Goal: Task Accomplishment & Management: Manage account settings

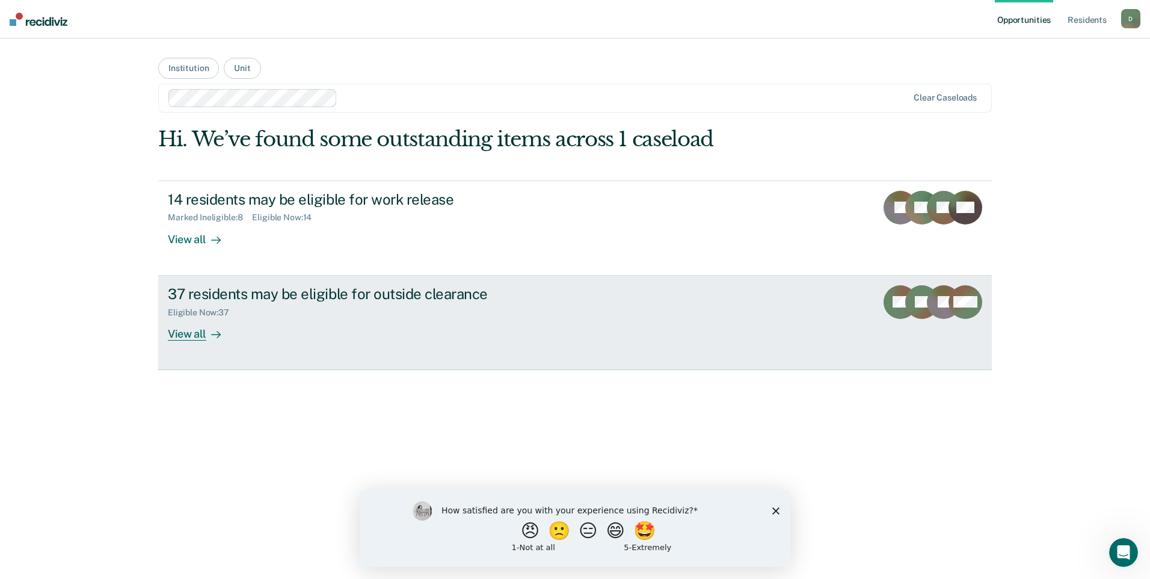
click at [178, 338] on div "View all" at bounding box center [201, 328] width 67 height 23
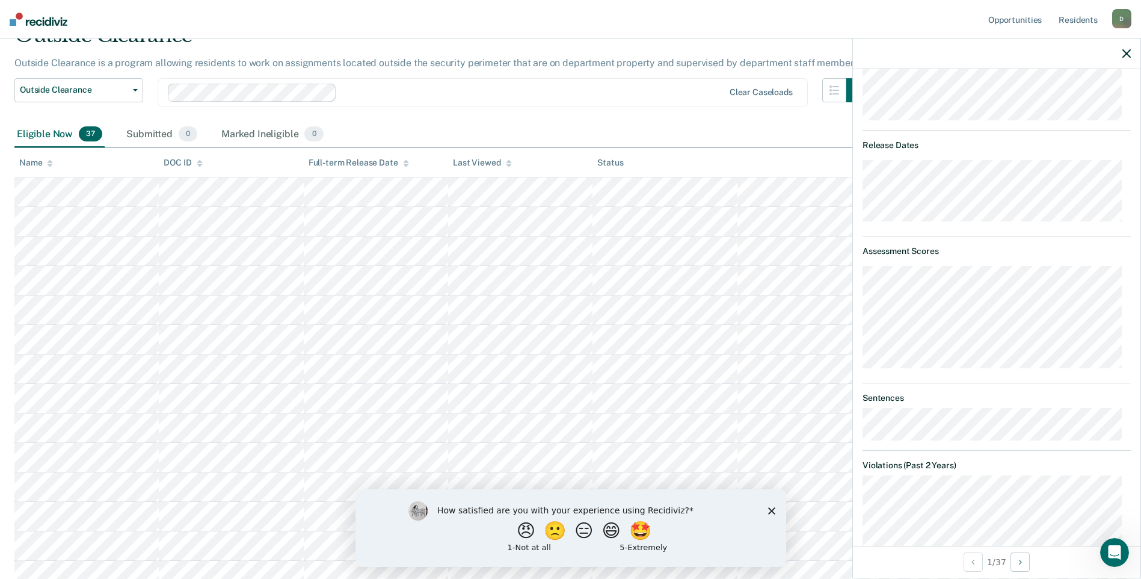
scroll to position [50, 0]
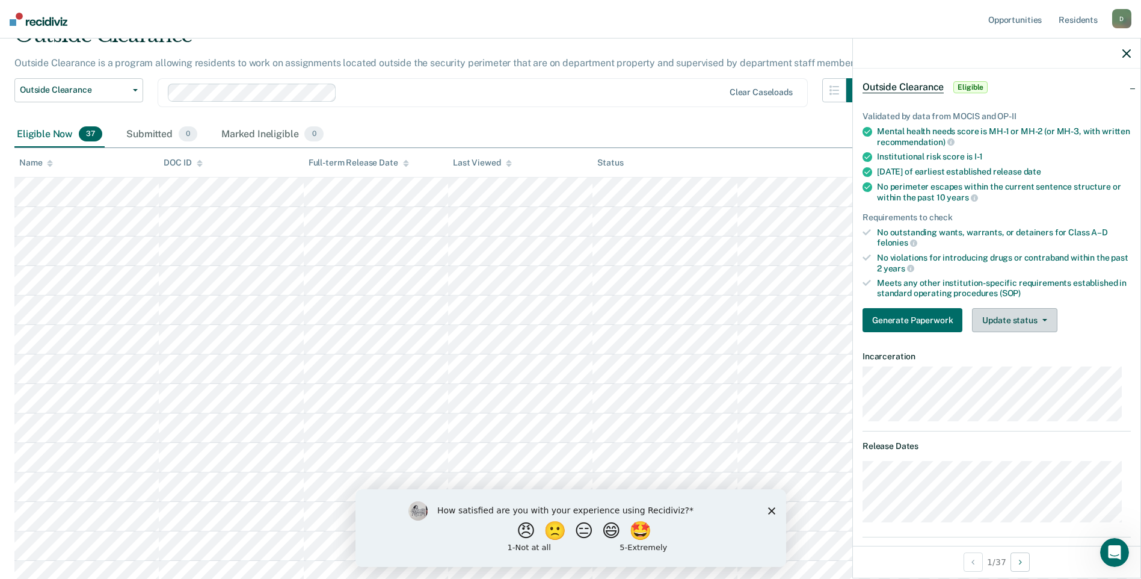
click at [1024, 326] on button "Update status" at bounding box center [1014, 320] width 85 height 24
click at [1022, 371] on button "Mark Ineligible" at bounding box center [1030, 368] width 116 height 19
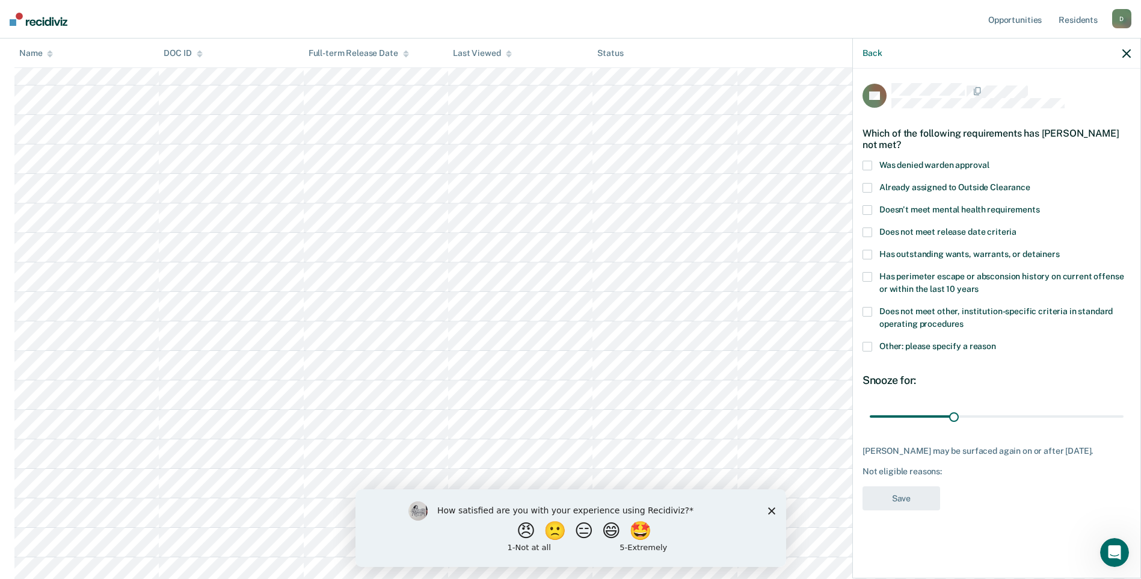
scroll to position [0, 0]
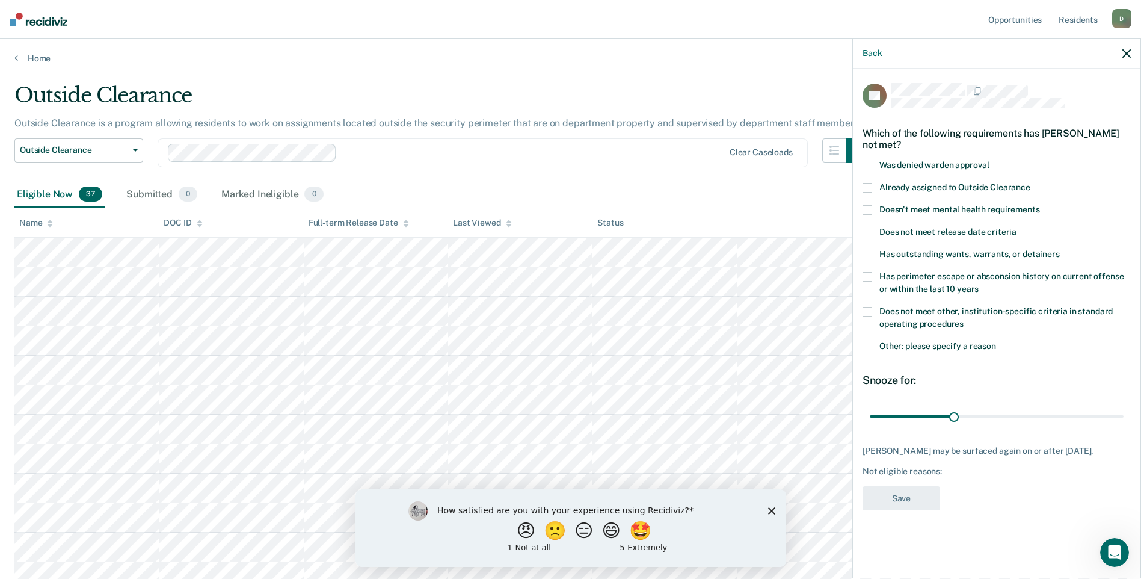
click at [869, 309] on span at bounding box center [868, 312] width 10 height 10
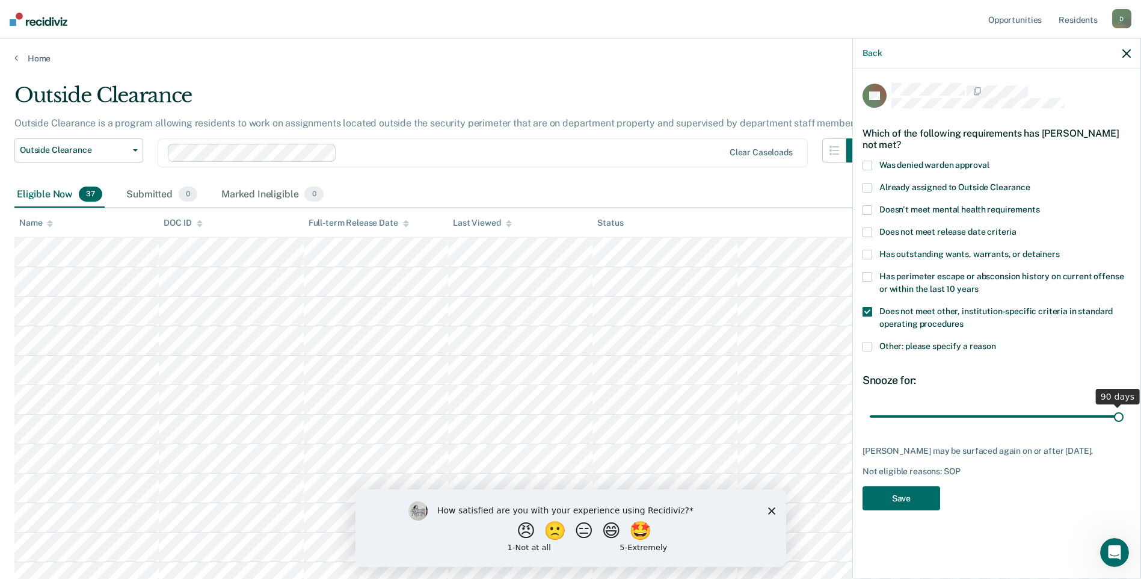
drag, startPoint x: 952, startPoint y: 412, endPoint x: 1152, endPoint y: 403, distance: 200.6
type input "90"
click at [1124, 406] on input "range" at bounding box center [997, 416] width 254 height 21
click at [909, 511] on button "Save" at bounding box center [902, 498] width 78 height 25
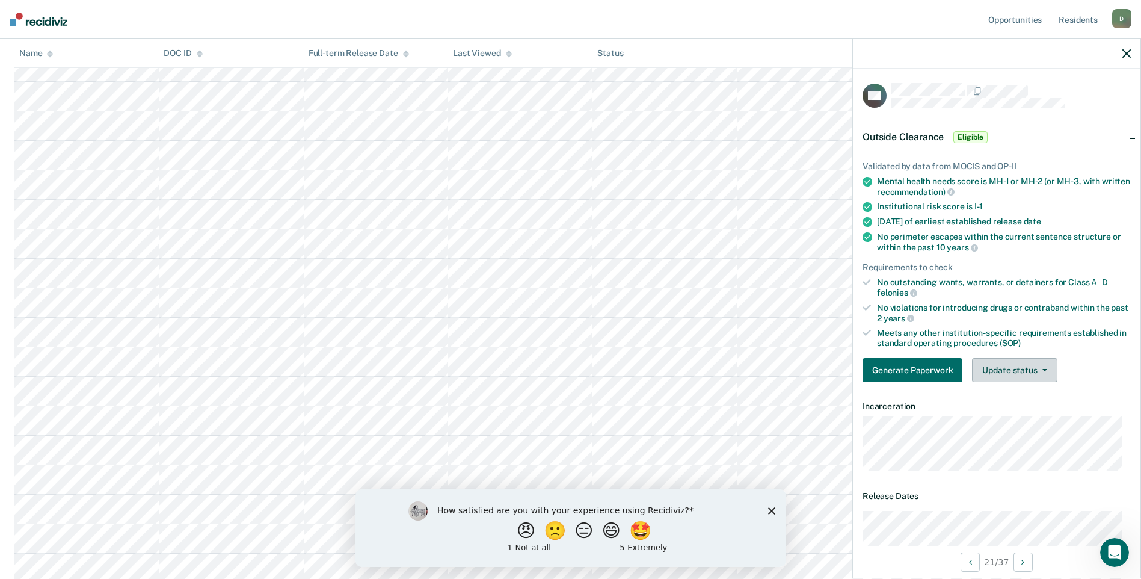
click at [996, 368] on button "Update status" at bounding box center [1014, 370] width 85 height 24
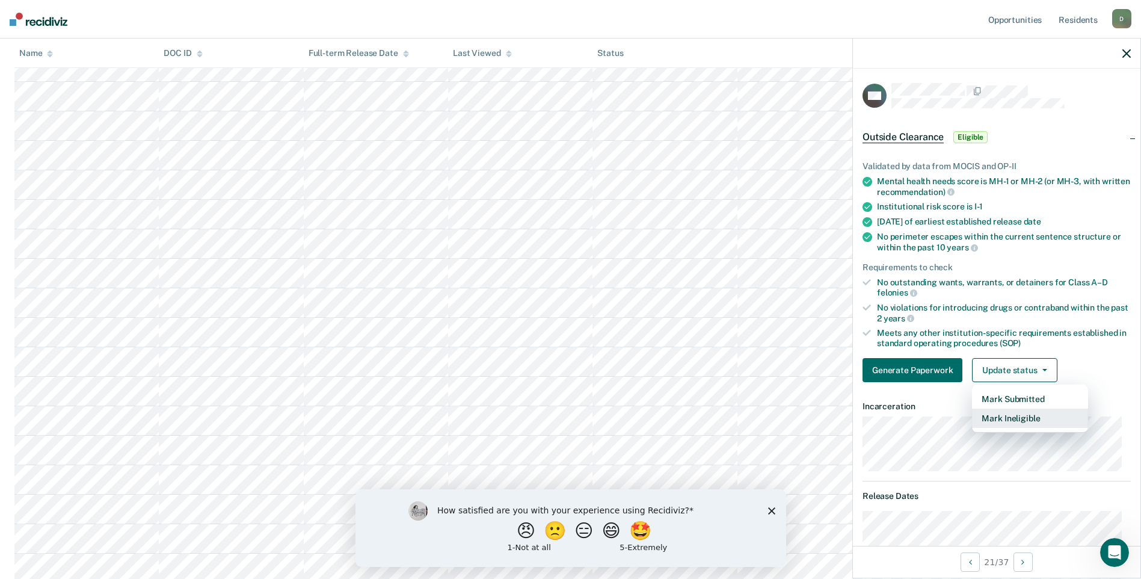
click at [1004, 416] on button "Mark Ineligible" at bounding box center [1030, 418] width 116 height 19
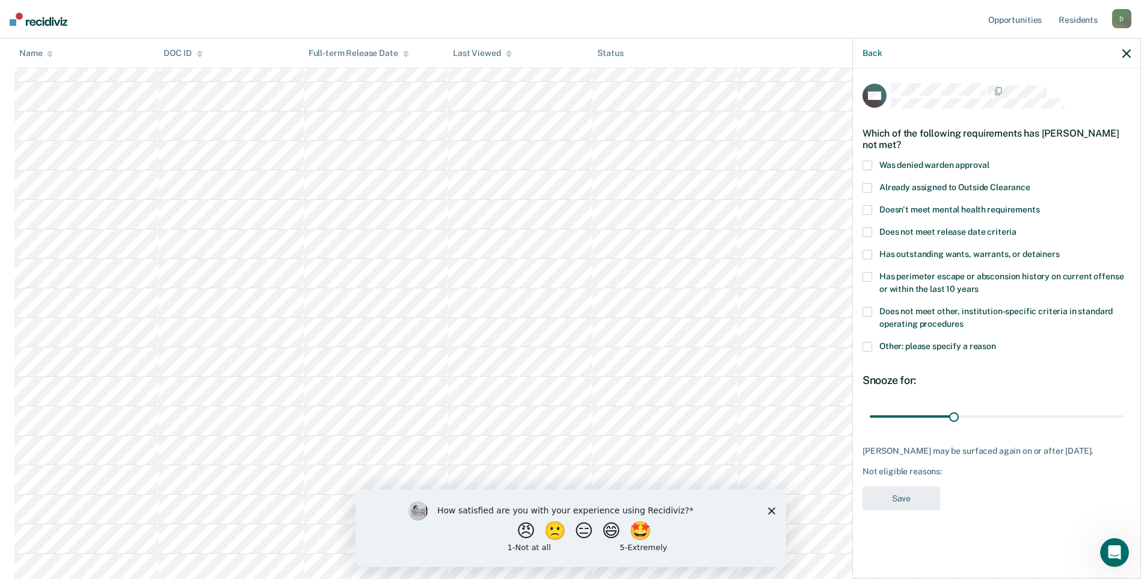
click at [871, 313] on span at bounding box center [868, 312] width 10 height 10
drag, startPoint x: 955, startPoint y: 413, endPoint x: 1150, endPoint y: 403, distance: 194.6
type input "90"
click at [1124, 406] on input "range" at bounding box center [997, 416] width 254 height 21
click at [904, 502] on button "Save" at bounding box center [902, 498] width 78 height 25
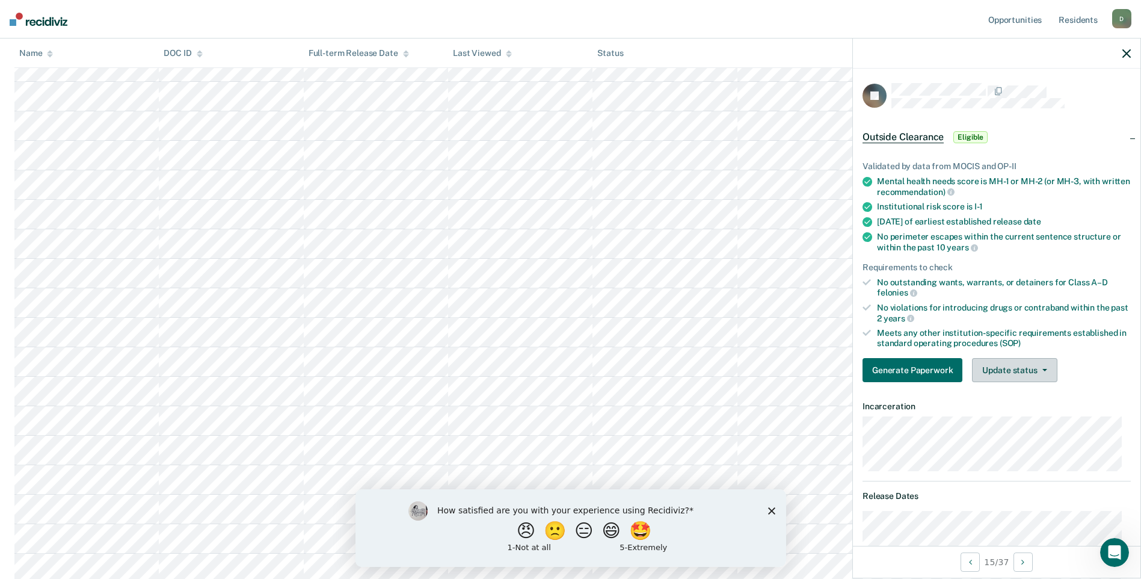
click at [996, 375] on button "Update status" at bounding box center [1014, 370] width 85 height 24
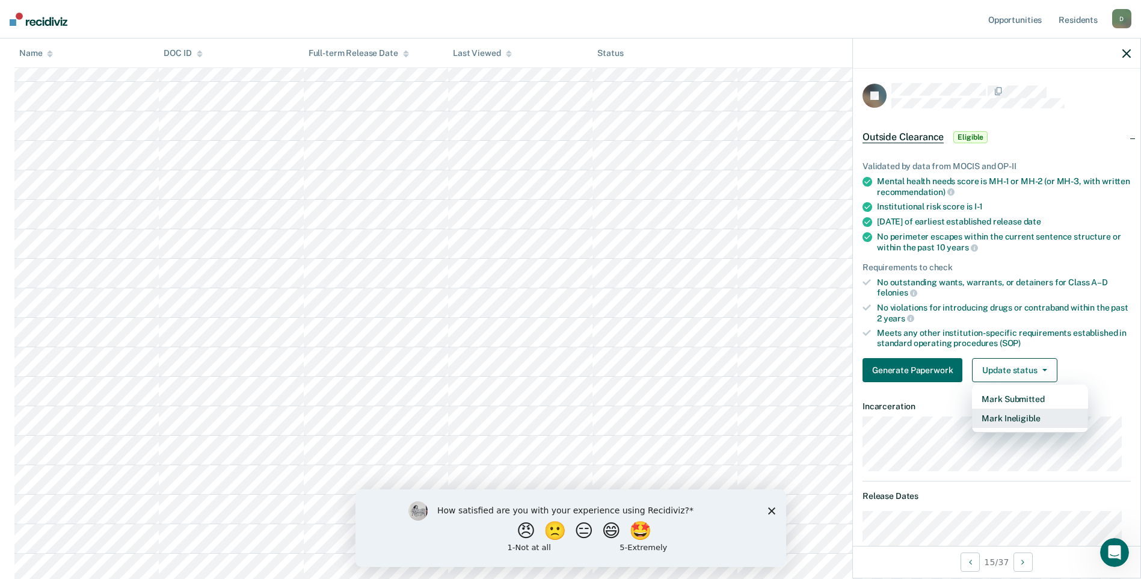
click at [1001, 418] on button "Mark Ineligible" at bounding box center [1030, 418] width 116 height 19
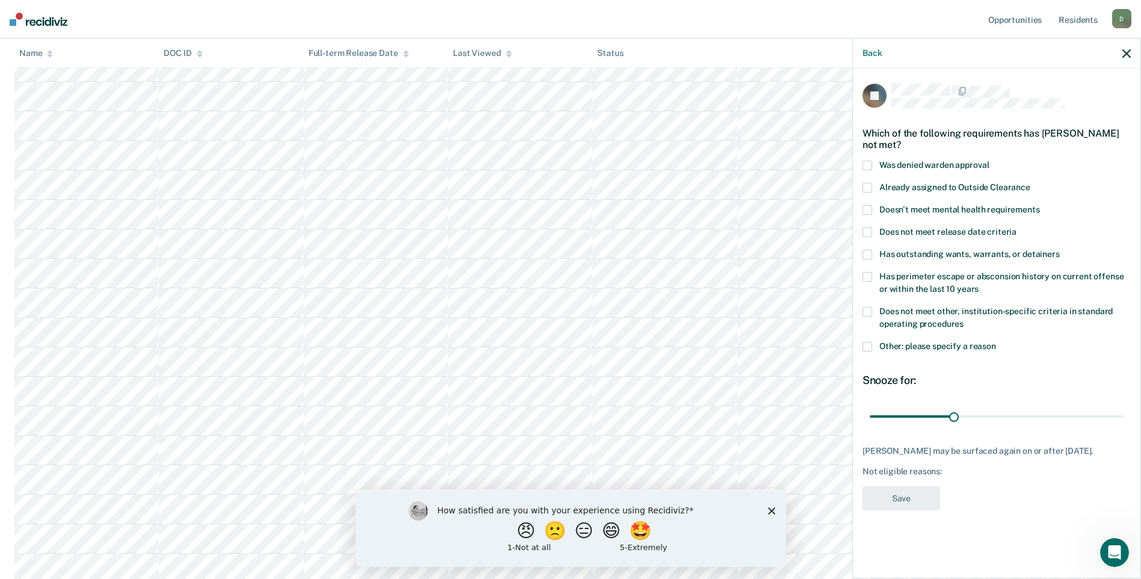
scroll to position [542, 0]
drag, startPoint x: 955, startPoint y: 410, endPoint x: 1152, endPoint y: 421, distance: 197.1
type input "90"
click at [1124, 421] on input "range" at bounding box center [997, 416] width 254 height 21
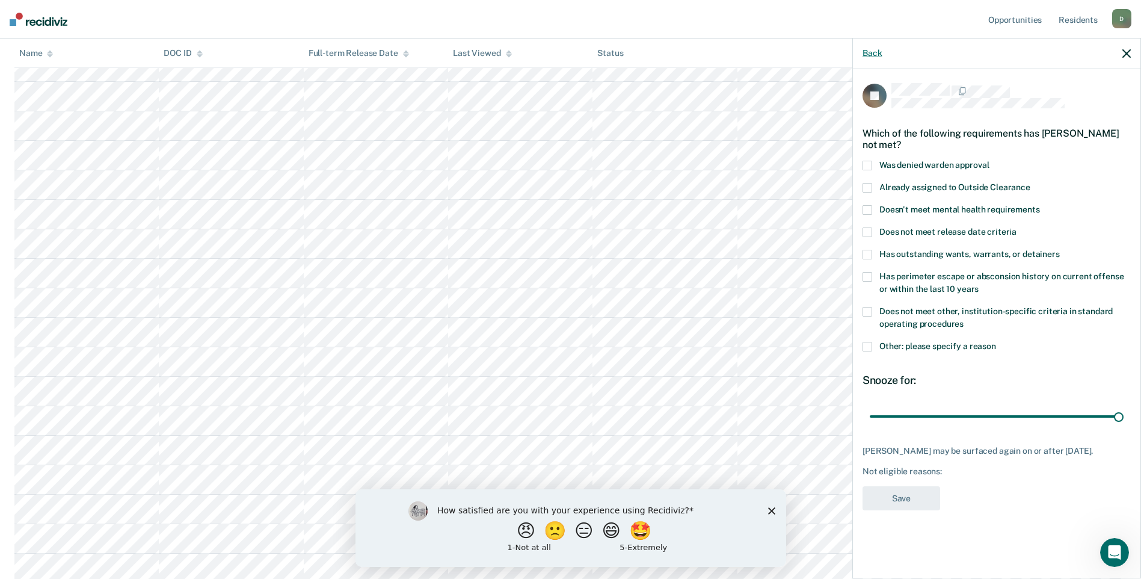
click at [878, 55] on button "Back" at bounding box center [872, 53] width 19 height 10
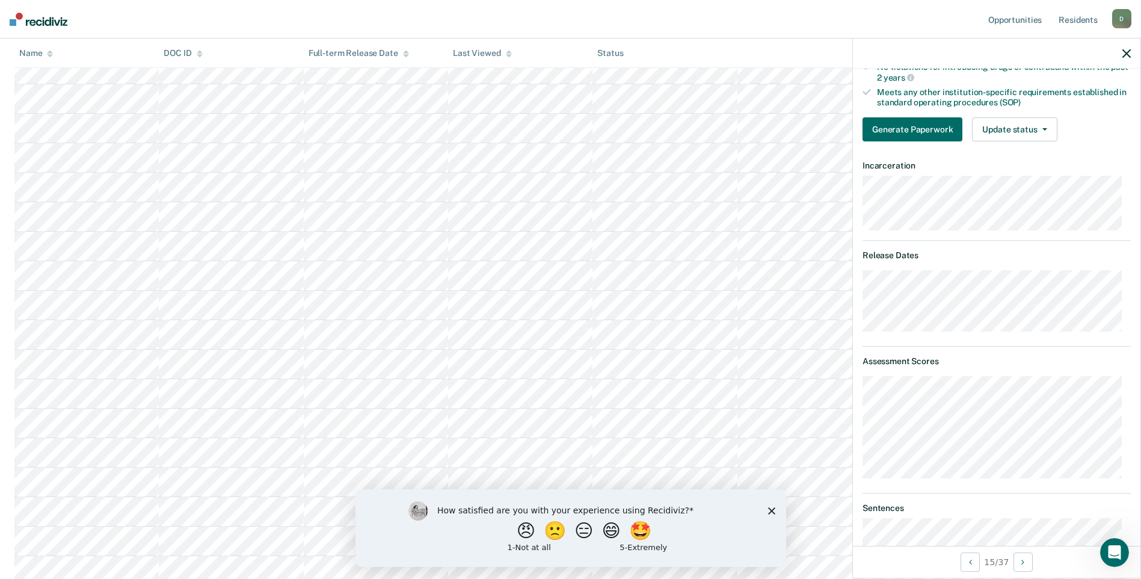
scroll to position [0, 0]
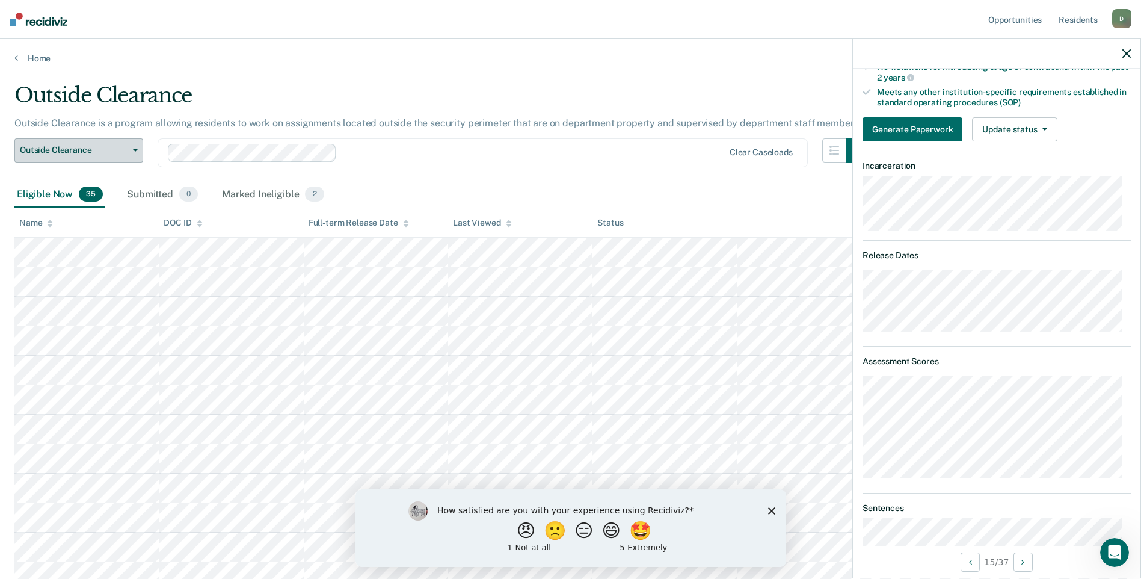
click at [108, 147] on span "Outside Clearance" at bounding box center [74, 150] width 108 height 10
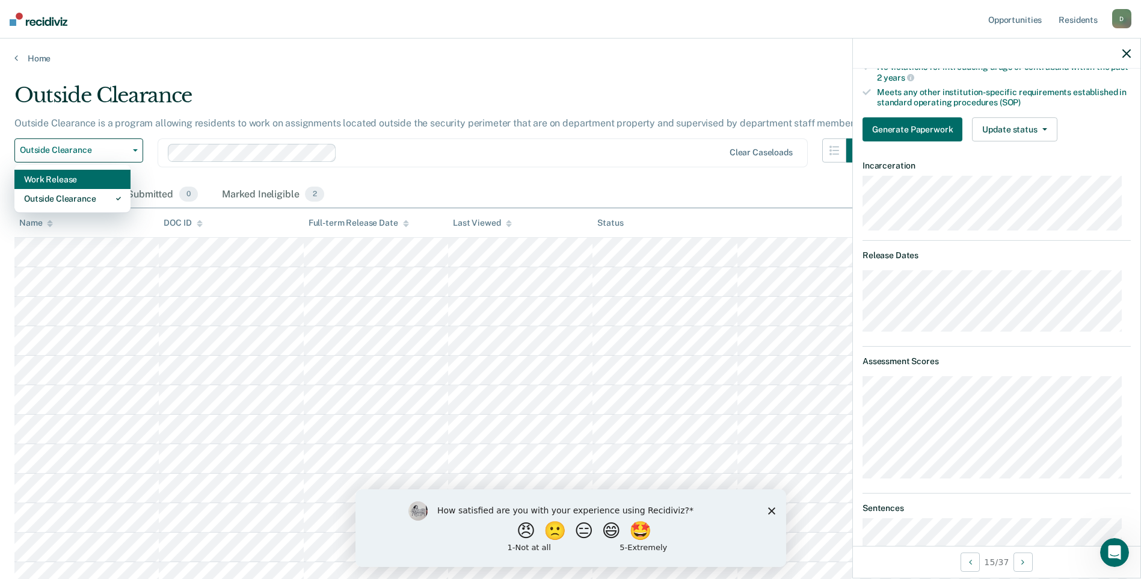
click at [86, 176] on div "Work Release" at bounding box center [72, 179] width 97 height 19
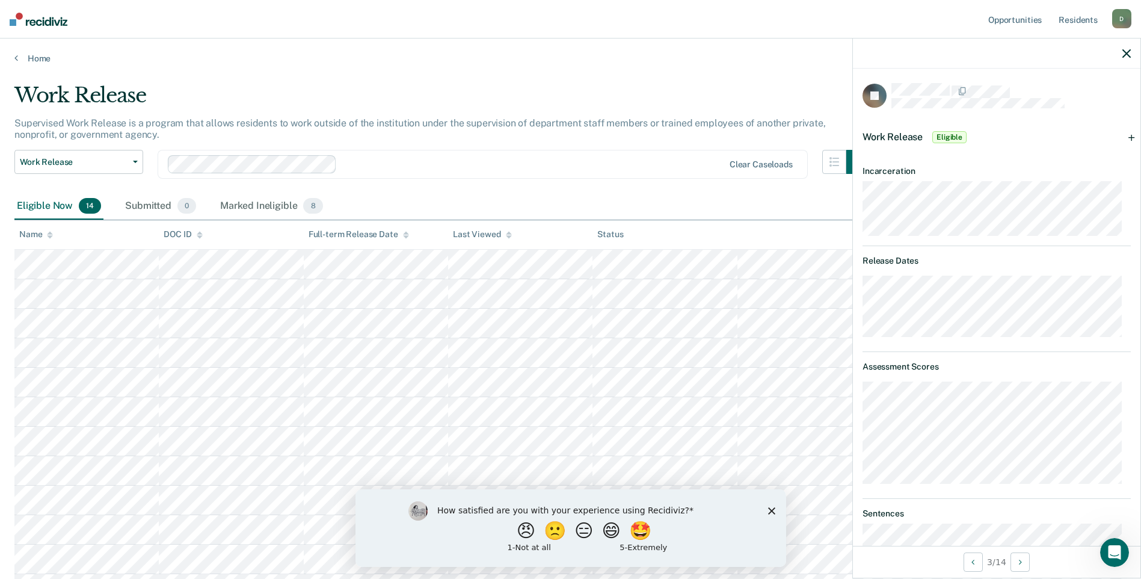
click at [1128, 49] on button "button" at bounding box center [1127, 53] width 8 height 10
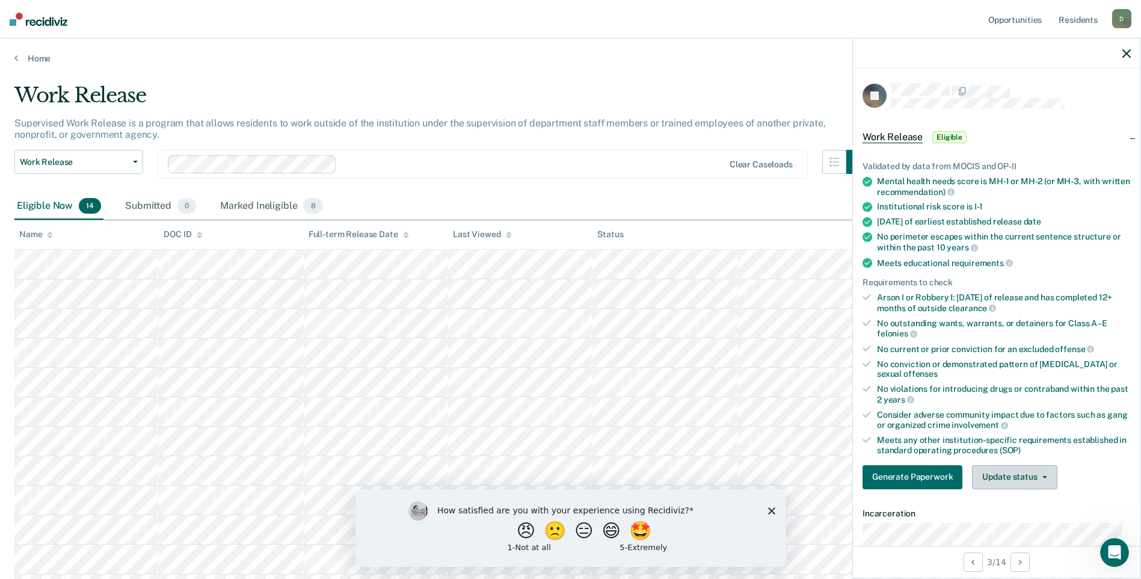
click at [1022, 476] on button "Update status" at bounding box center [1014, 477] width 85 height 24
click at [1018, 522] on button "Mark Ineligible" at bounding box center [1030, 525] width 116 height 19
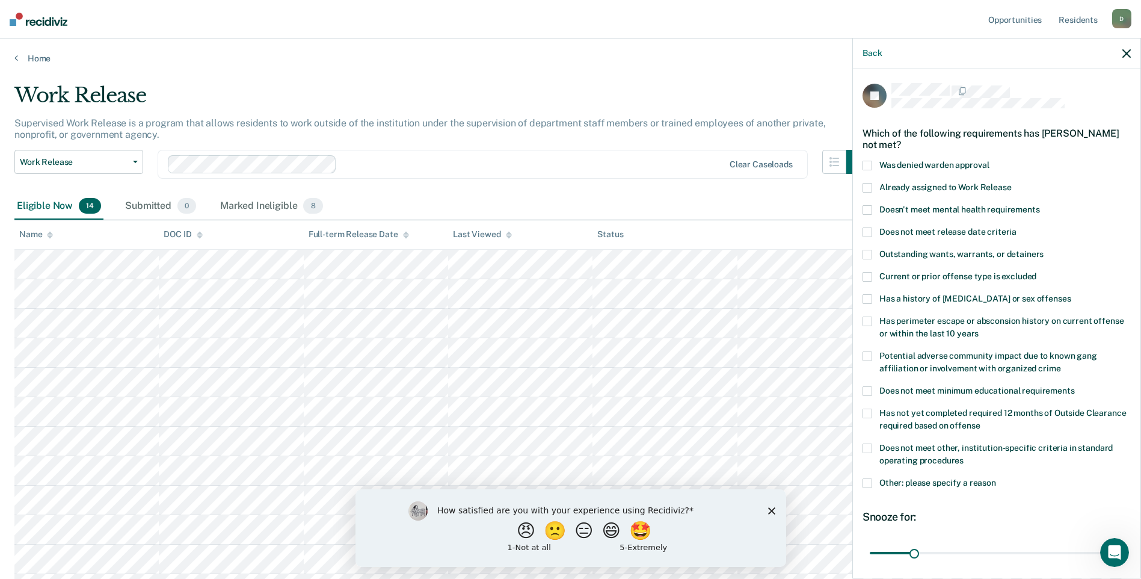
click at [864, 448] on span at bounding box center [868, 448] width 10 height 10
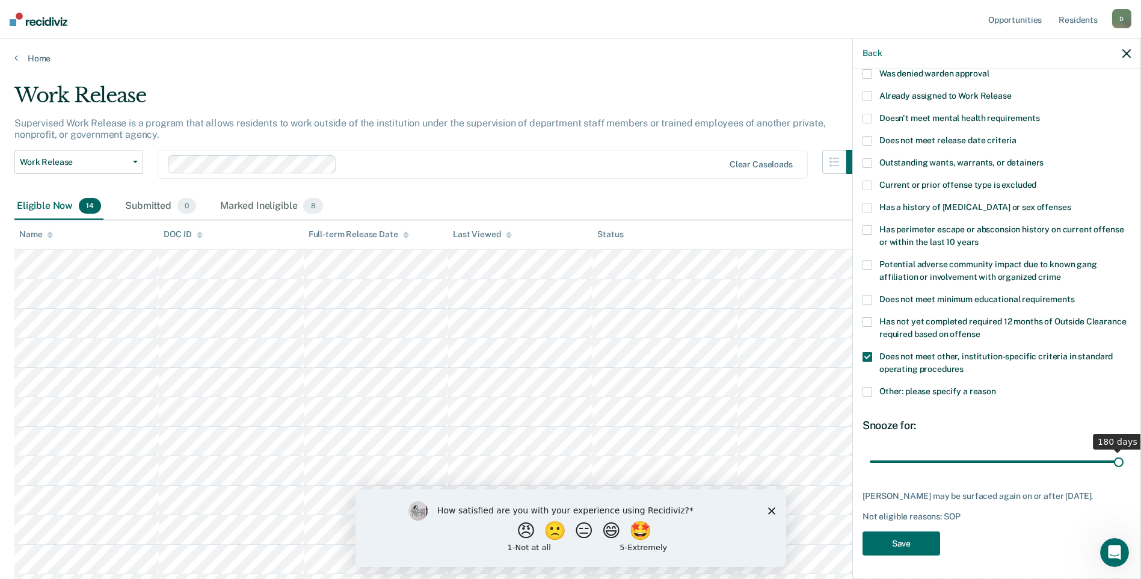
drag, startPoint x: 912, startPoint y: 460, endPoint x: 1152, endPoint y: 467, distance: 240.8
type input "180"
click at [1124, 467] on input "range" at bounding box center [997, 461] width 254 height 21
click at [912, 540] on button "Save" at bounding box center [902, 543] width 78 height 25
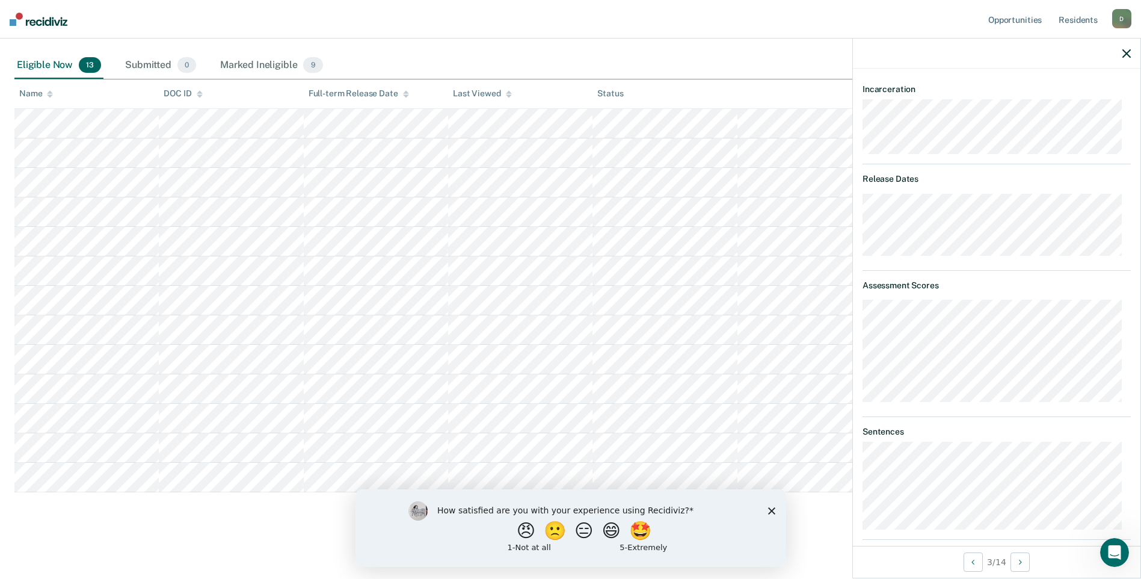
scroll to position [212, 0]
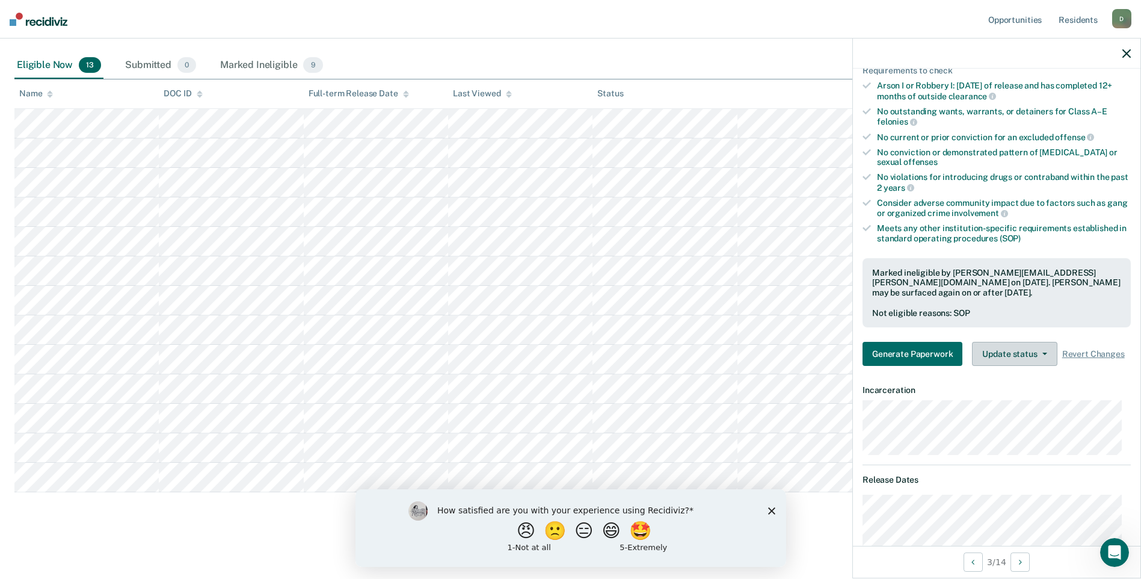
click at [1036, 348] on button "Update status" at bounding box center [1014, 354] width 85 height 24
click at [1031, 406] on button "Update Ineligibility" at bounding box center [1030, 401] width 116 height 19
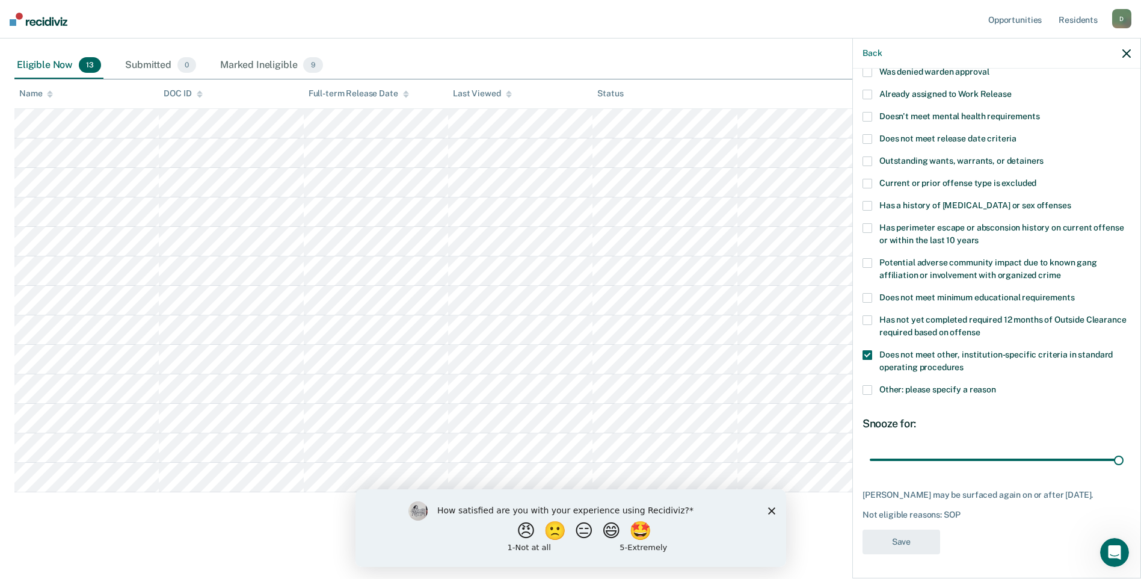
scroll to position [91, 0]
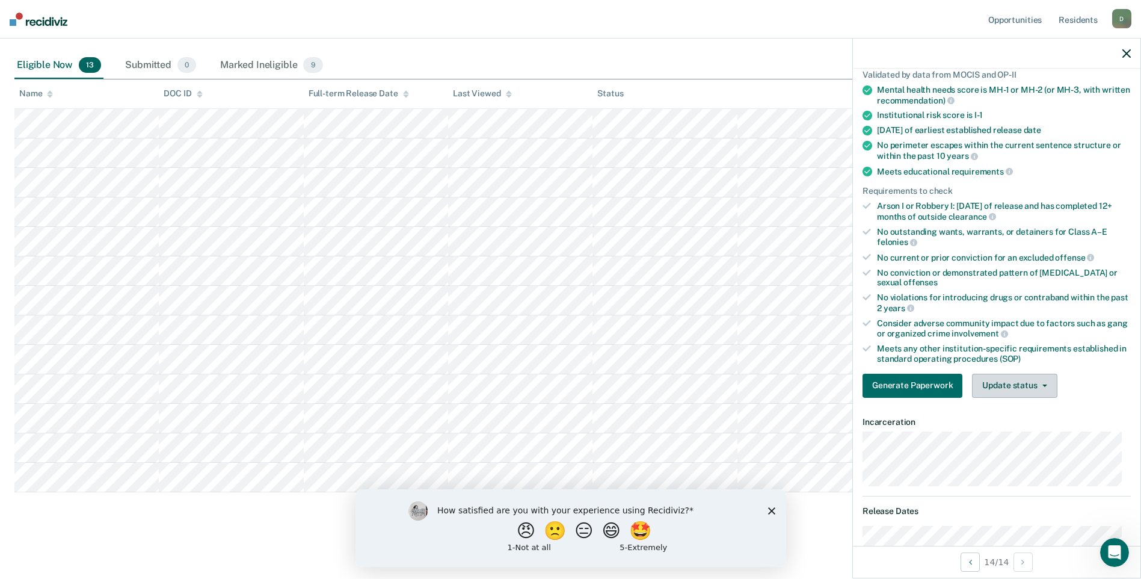
click at [1025, 384] on button "Update status" at bounding box center [1014, 386] width 85 height 24
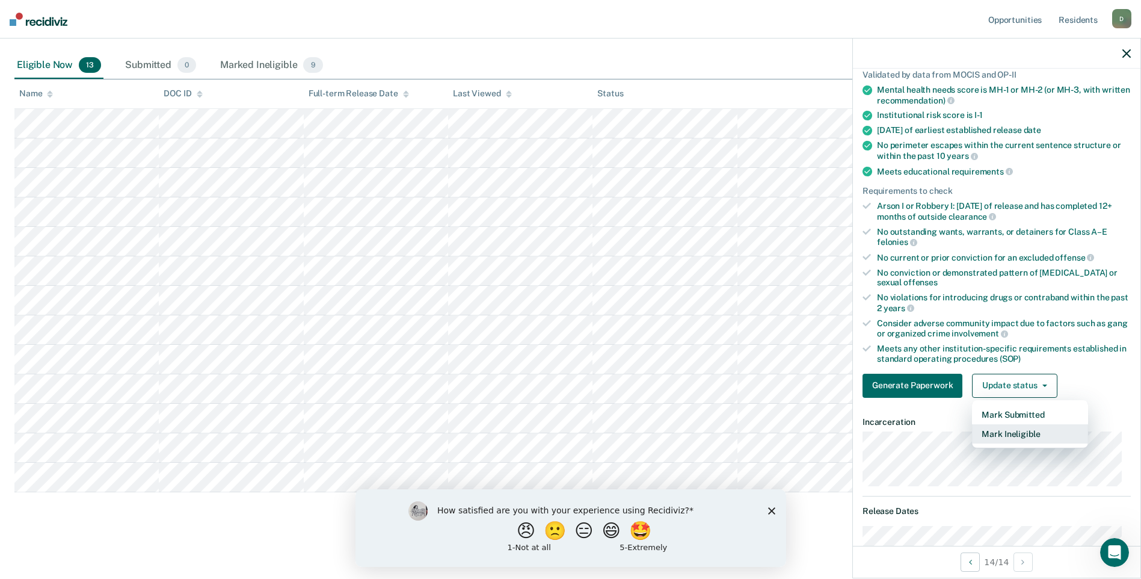
click at [1005, 440] on button "Mark Ineligible" at bounding box center [1030, 433] width 116 height 19
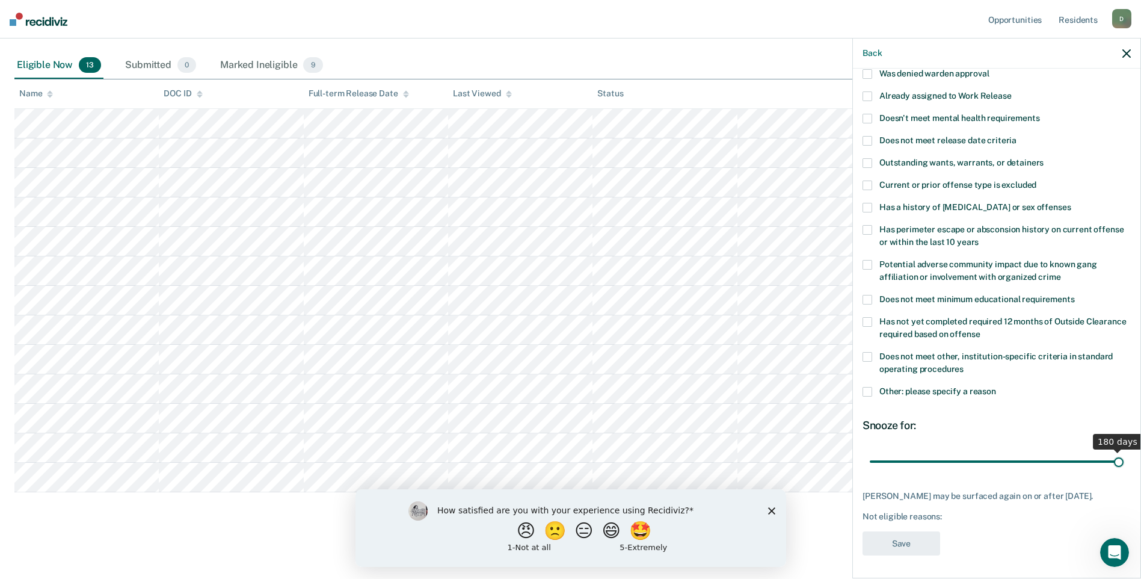
drag, startPoint x: 913, startPoint y: 460, endPoint x: 1152, endPoint y: 445, distance: 239.9
type input "180"
click at [1124, 451] on input "range" at bounding box center [997, 461] width 254 height 21
click at [869, 354] on span at bounding box center [868, 357] width 10 height 10
click at [901, 545] on button "Save" at bounding box center [902, 543] width 78 height 25
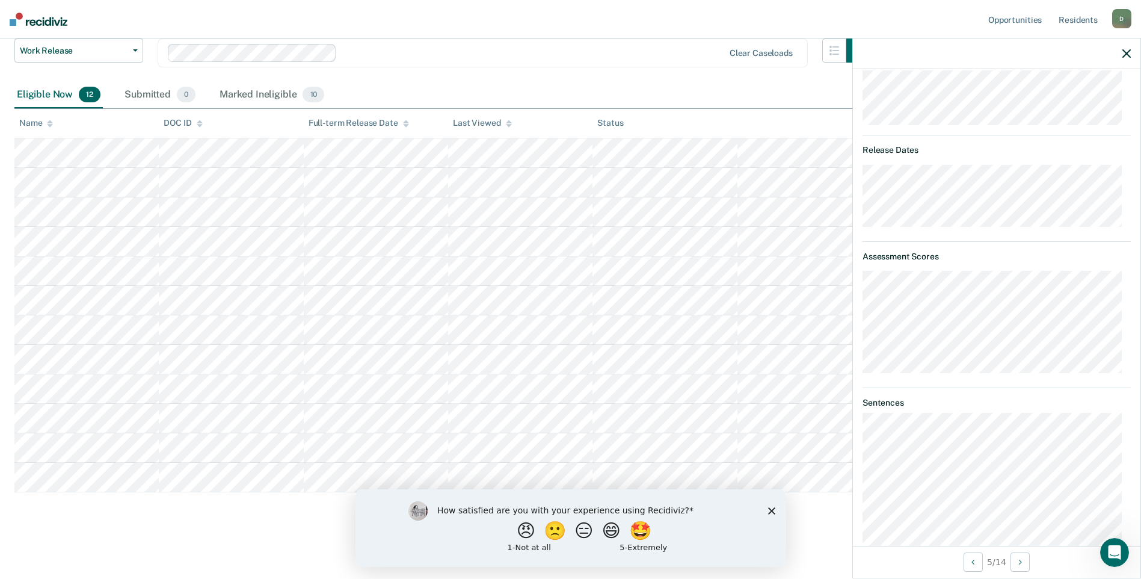
scroll to position [152, 0]
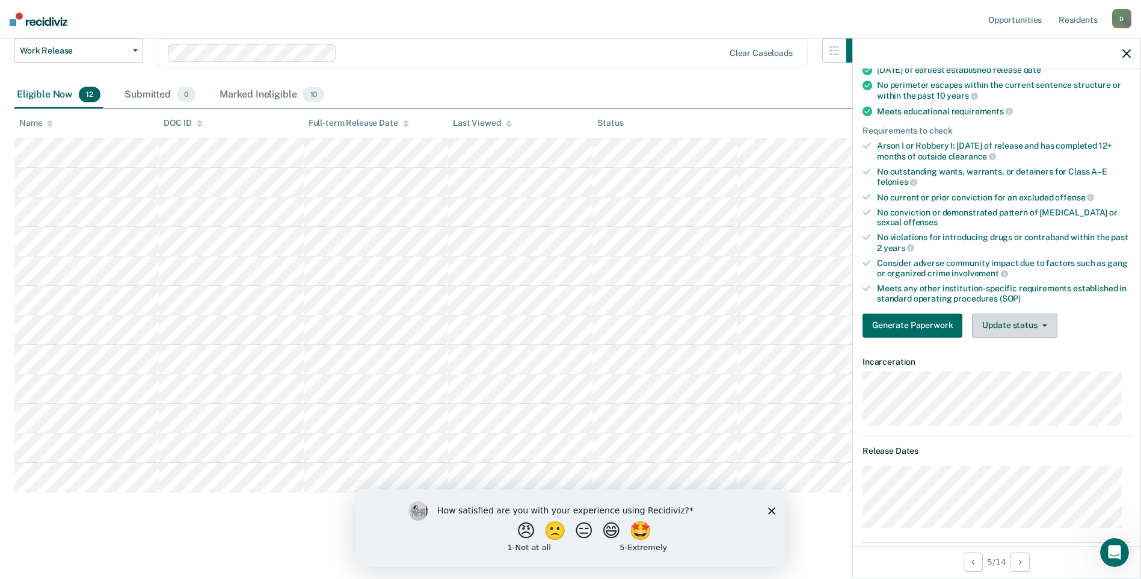
click at [1033, 321] on button "Update status" at bounding box center [1014, 325] width 85 height 24
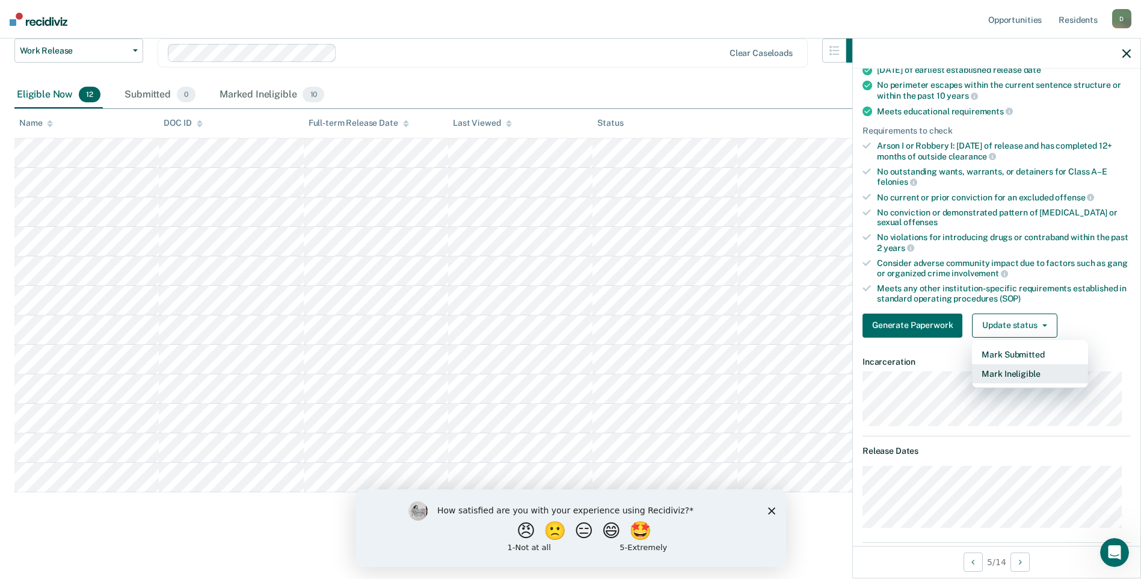
click at [1037, 376] on button "Mark Ineligible" at bounding box center [1030, 373] width 116 height 19
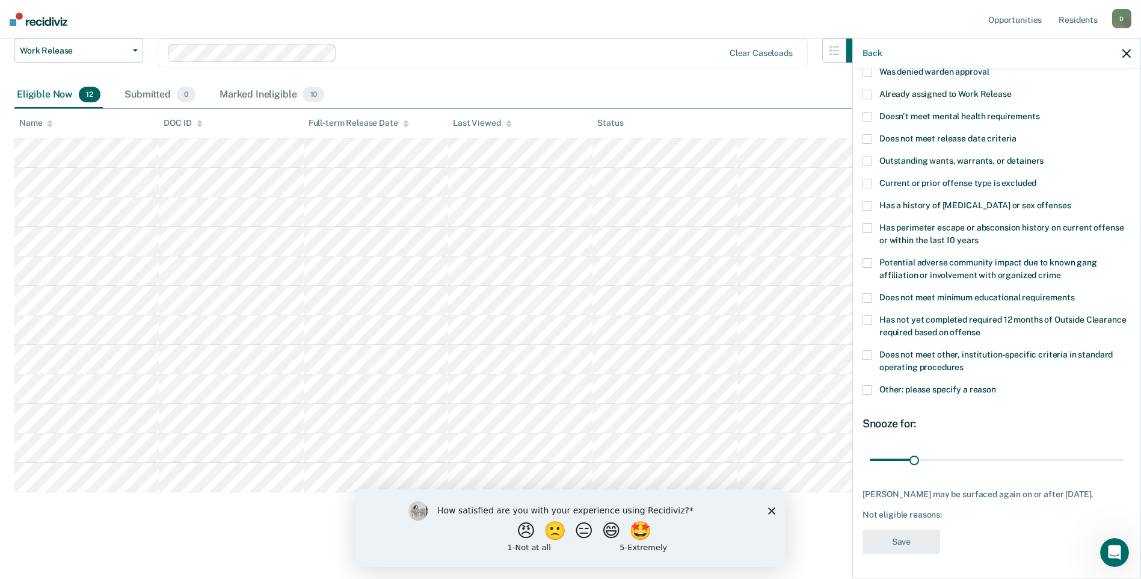
click at [868, 350] on span at bounding box center [868, 355] width 10 height 10
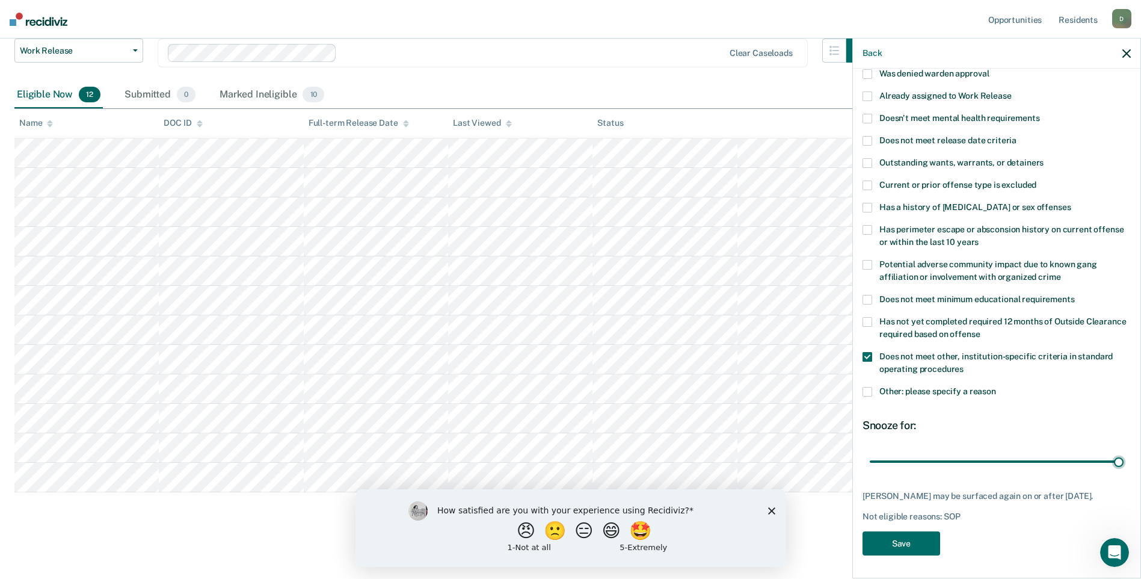
drag, startPoint x: 913, startPoint y: 448, endPoint x: 1150, endPoint y: 424, distance: 238.3
type input "180"
click at [1124, 451] on input "range" at bounding box center [997, 461] width 254 height 21
click at [895, 544] on button "Save" at bounding box center [902, 543] width 78 height 25
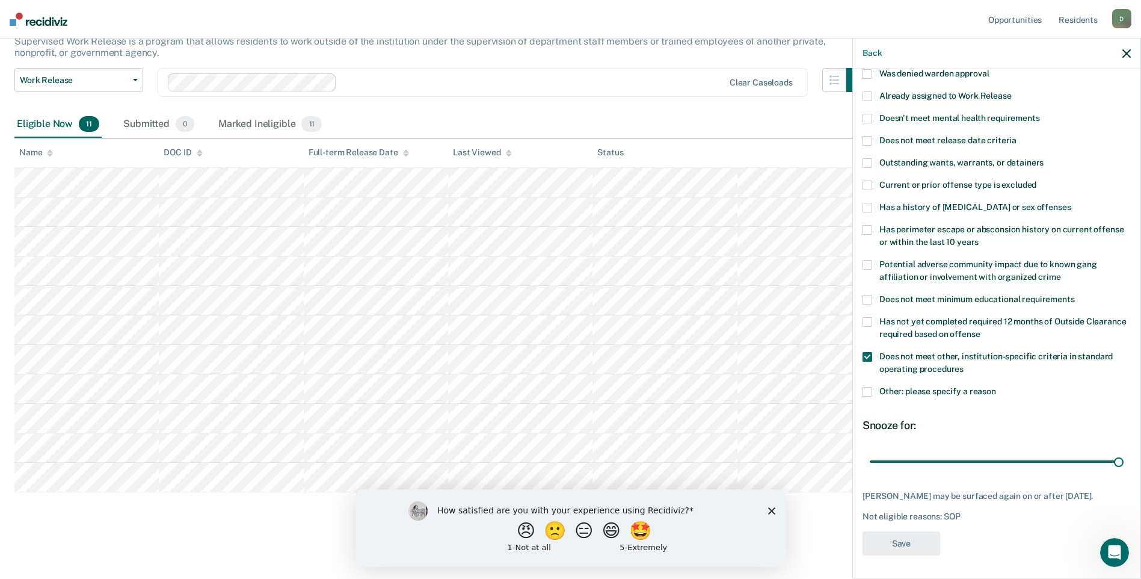
scroll to position [82, 0]
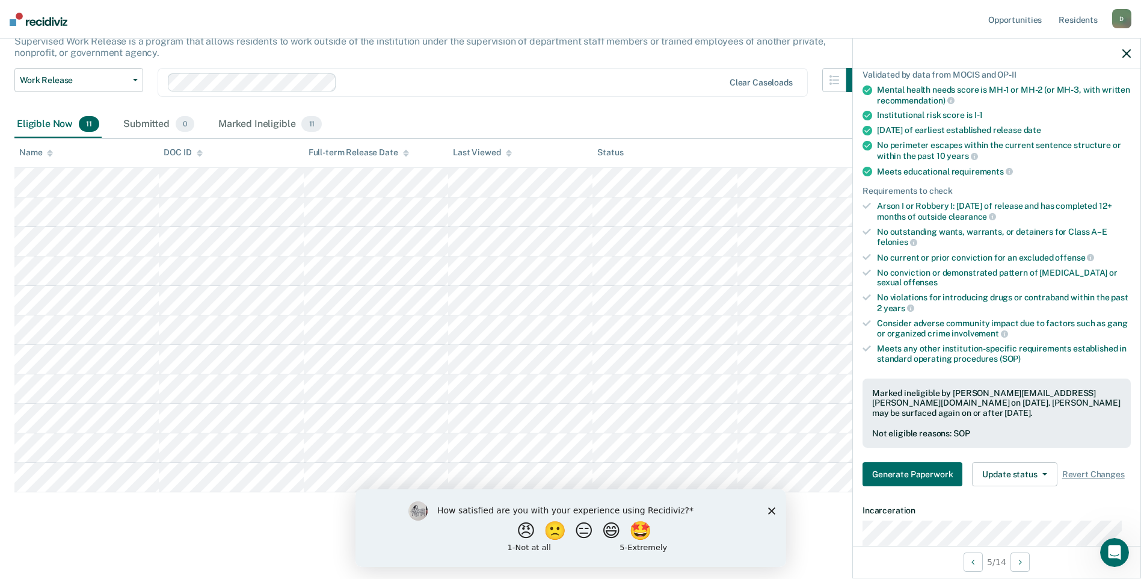
click at [768, 511] on icon "Close survey" at bounding box center [771, 510] width 7 height 7
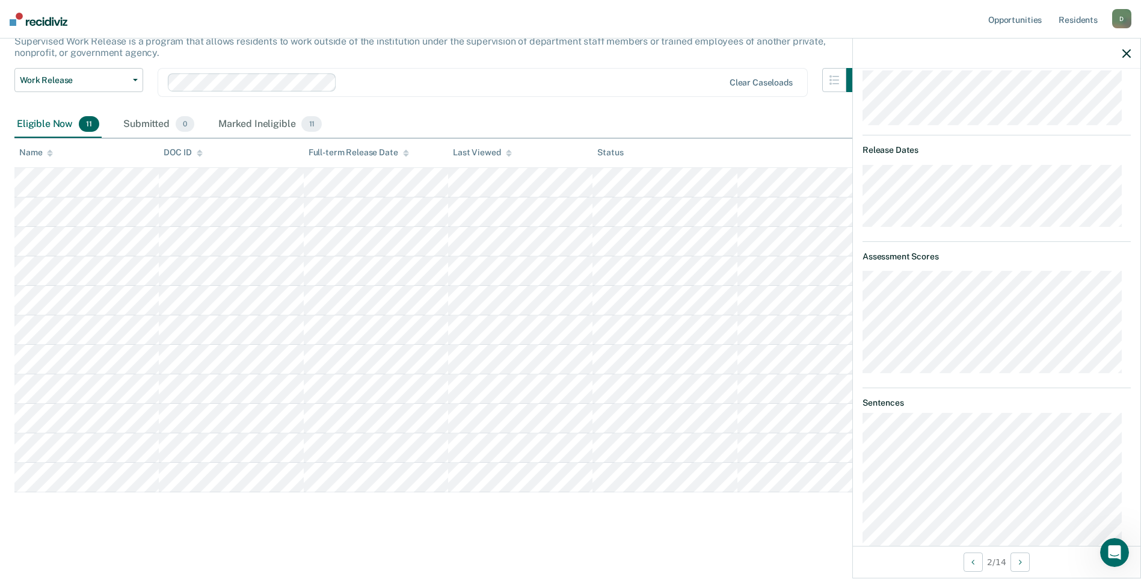
scroll to position [91, 0]
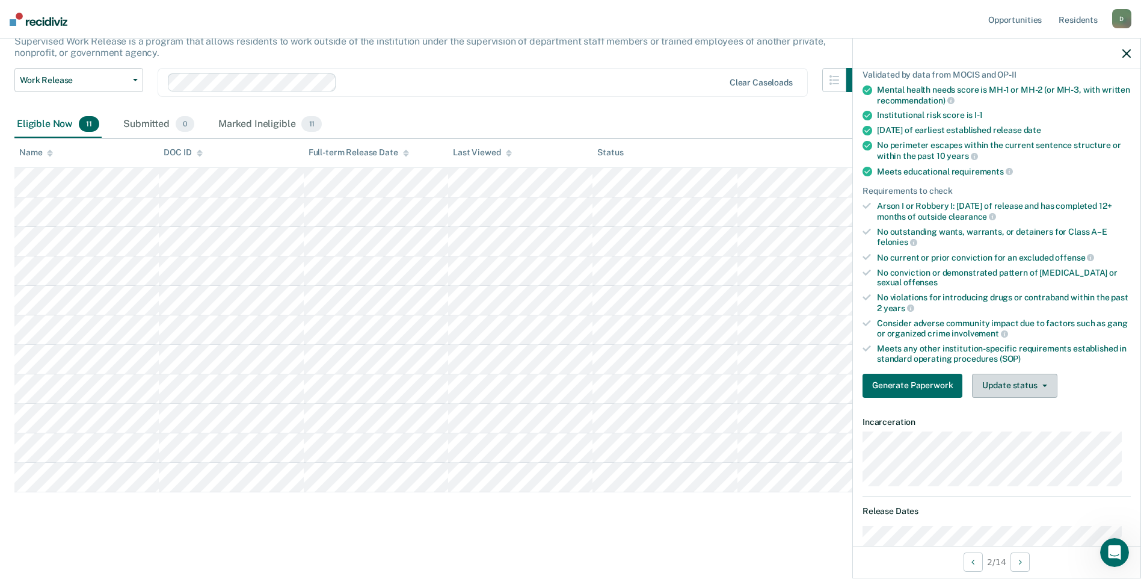
click at [1034, 386] on button "Update status" at bounding box center [1014, 386] width 85 height 24
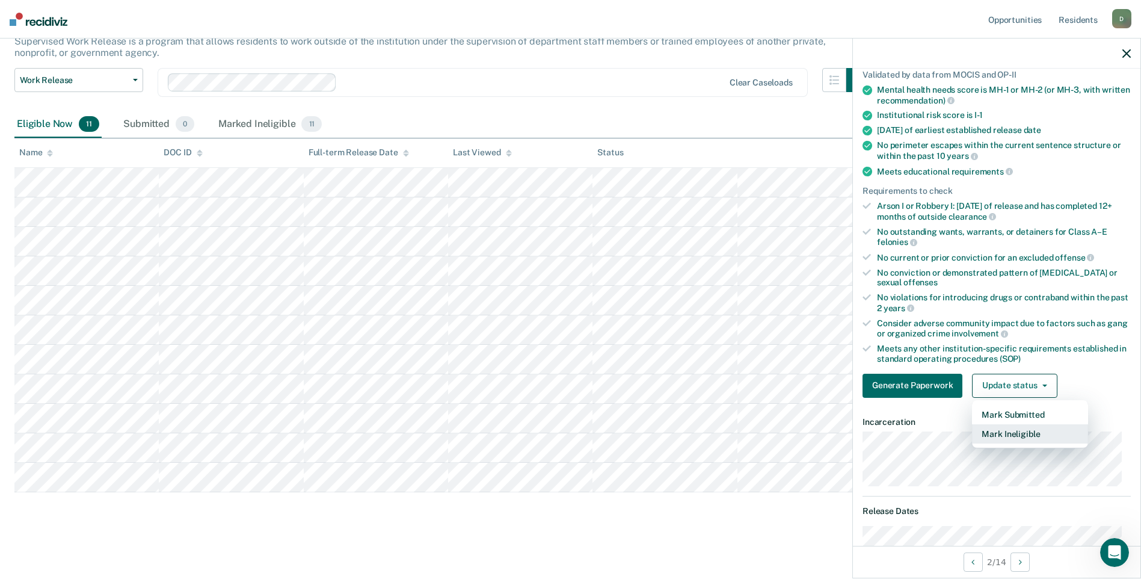
click at [1028, 435] on button "Mark Ineligible" at bounding box center [1030, 433] width 116 height 19
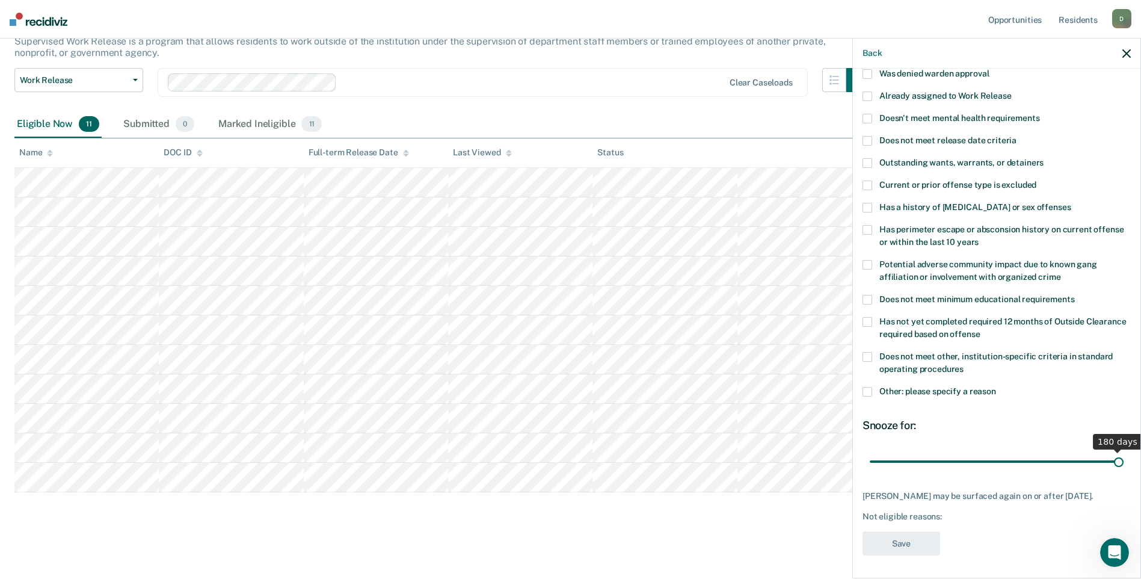
drag, startPoint x: 915, startPoint y: 462, endPoint x: 1152, endPoint y: 460, distance: 237.1
type input "180"
click at [1124, 460] on input "range" at bounding box center [997, 461] width 254 height 21
click at [865, 358] on span at bounding box center [868, 357] width 10 height 10
click at [898, 537] on button "Save" at bounding box center [902, 543] width 78 height 25
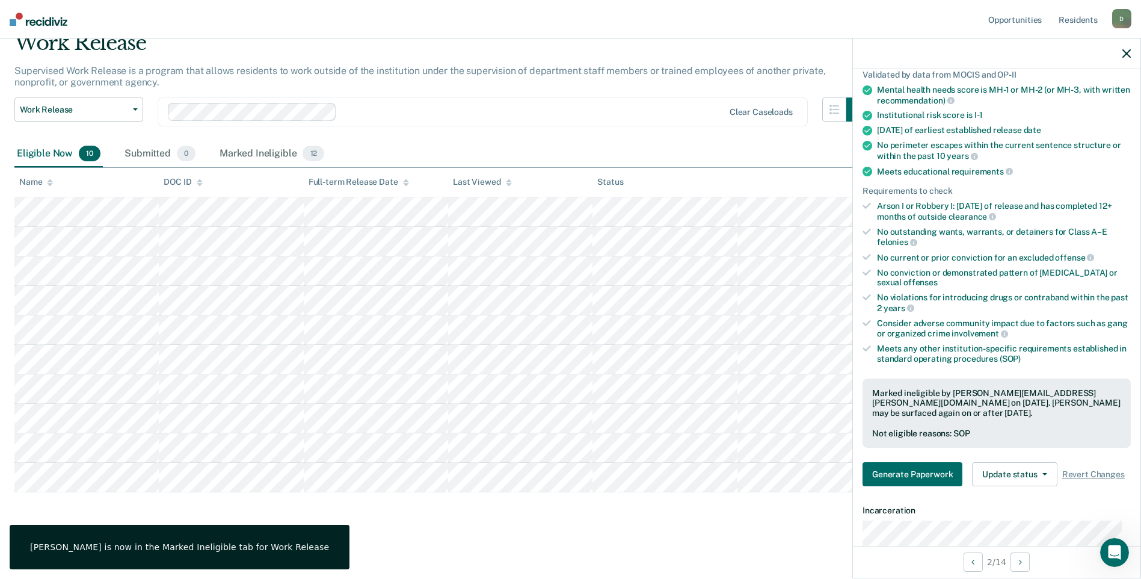
scroll to position [0, 0]
